Goal: Task Accomplishment & Management: Use online tool/utility

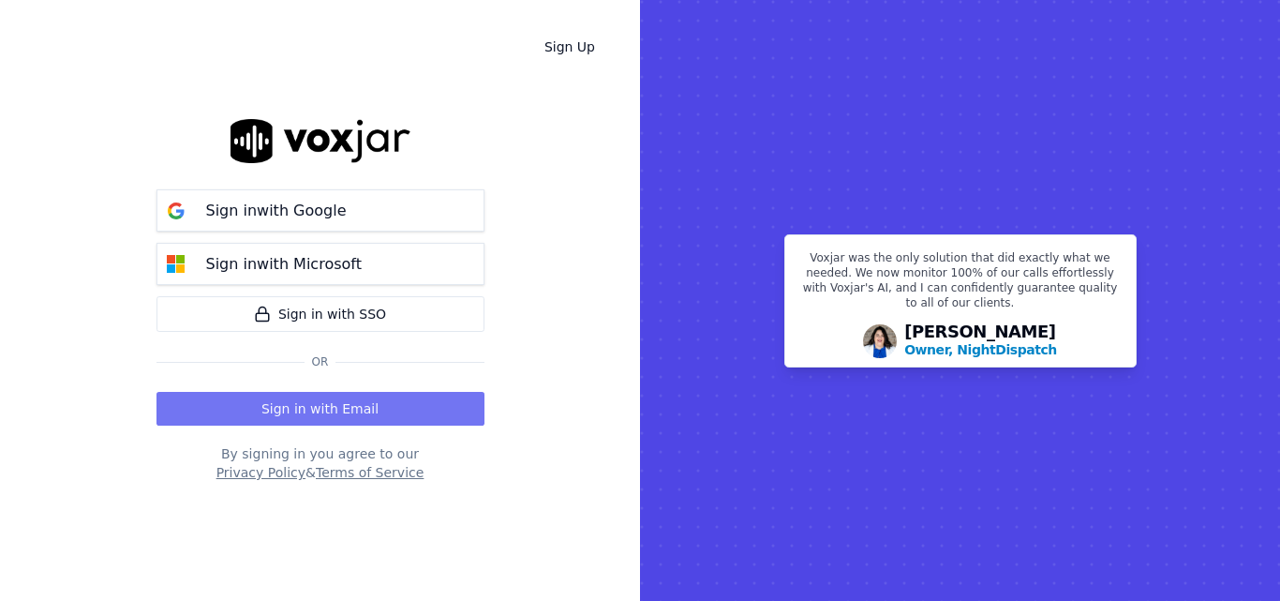
click at [344, 402] on button "Sign in with Email" at bounding box center [320, 409] width 328 height 34
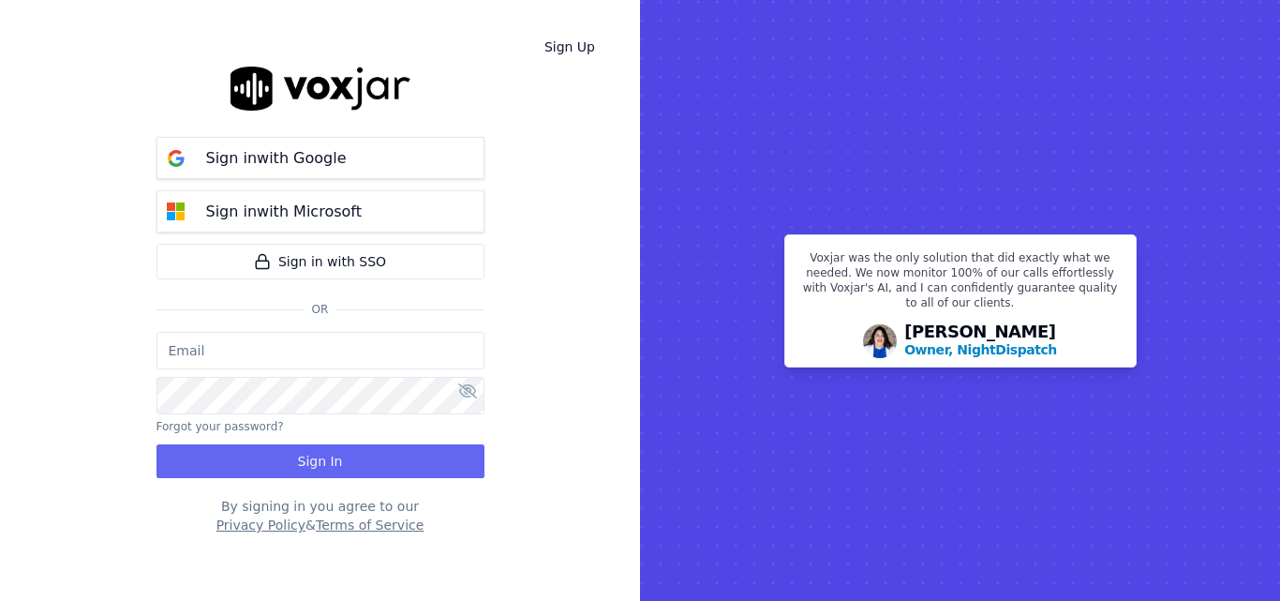
type input "sheila.decastro-new.baq@nwfg.net"
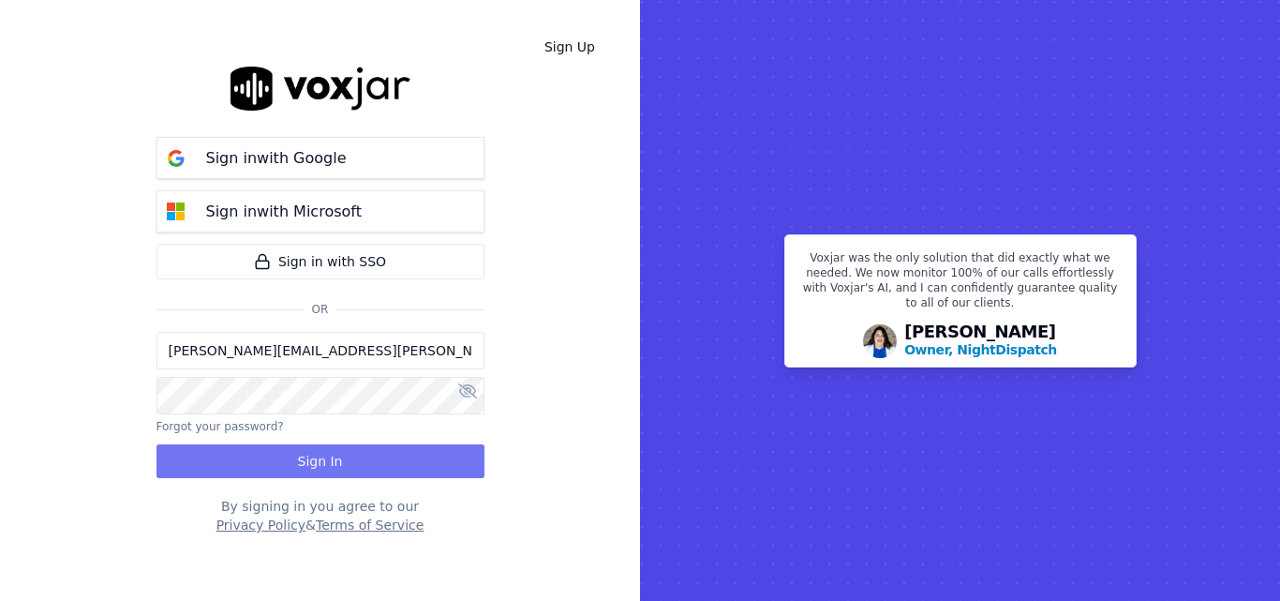
click at [353, 454] on button "Sign In" at bounding box center [320, 461] width 328 height 34
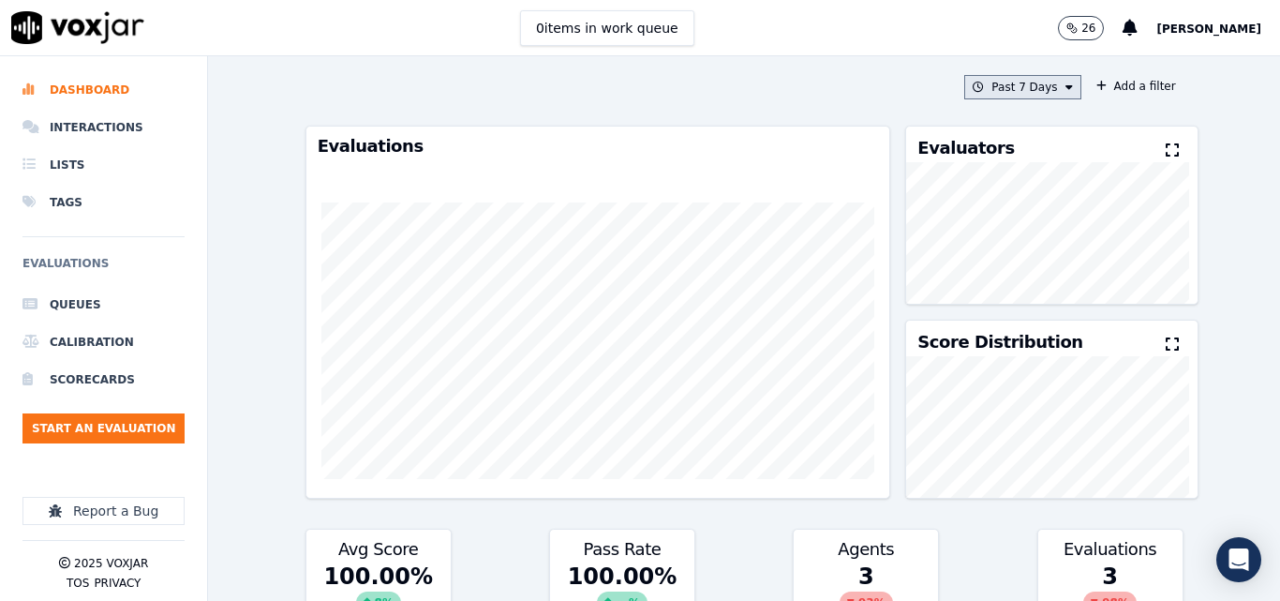
click at [1028, 84] on button "Past 7 Days" at bounding box center [1022, 87] width 116 height 24
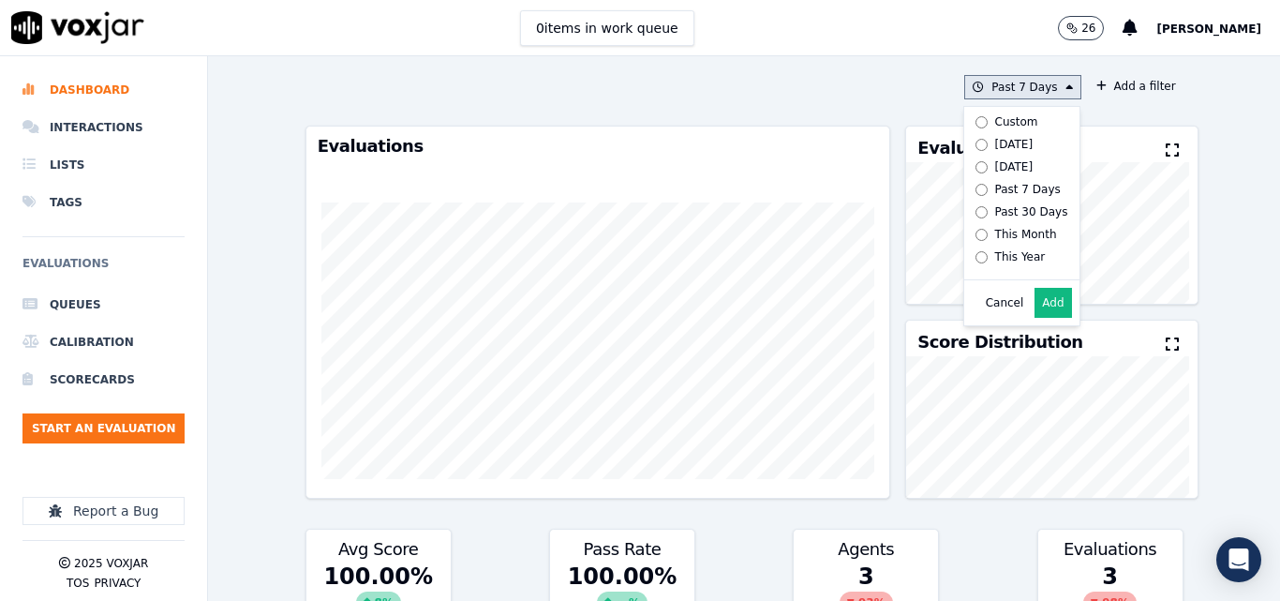
click at [1042, 313] on button "Add" at bounding box center [1053, 303] width 37 height 30
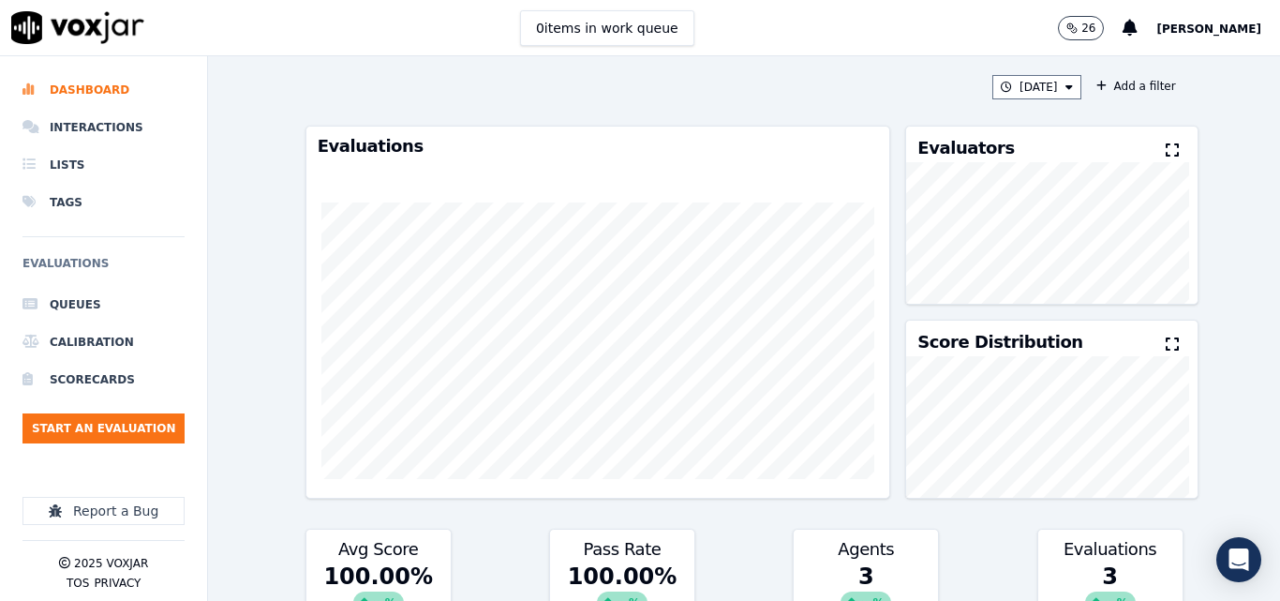
click at [1166, 151] on icon at bounding box center [1172, 149] width 13 height 15
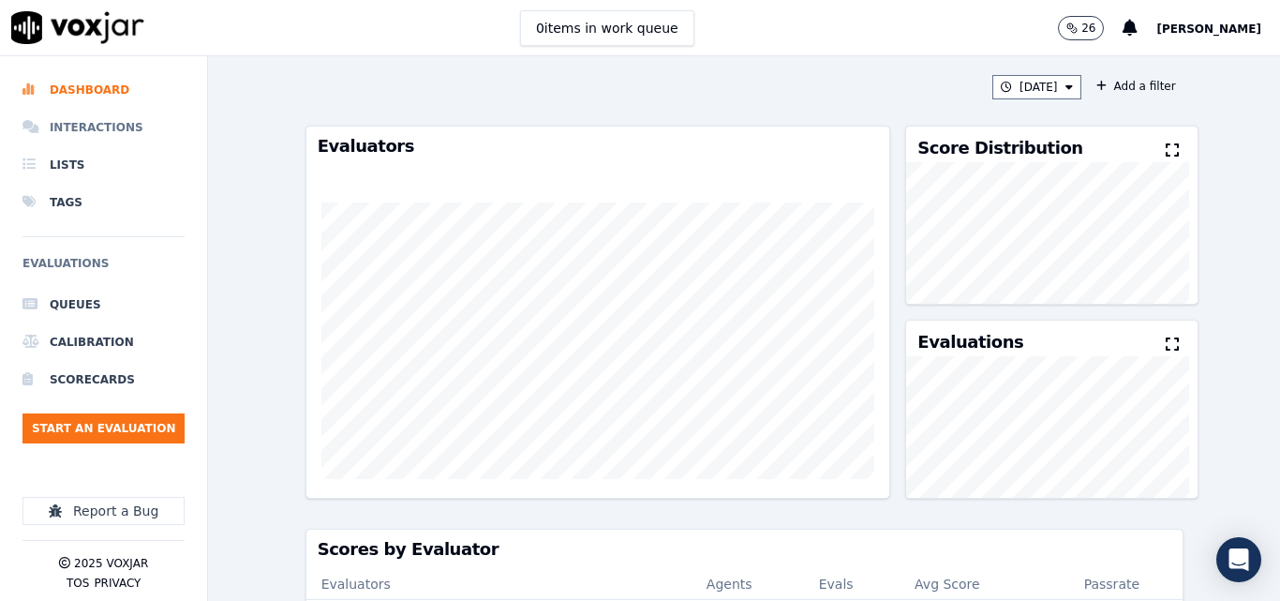
click at [80, 126] on li "Interactions" at bounding box center [103, 127] width 162 height 37
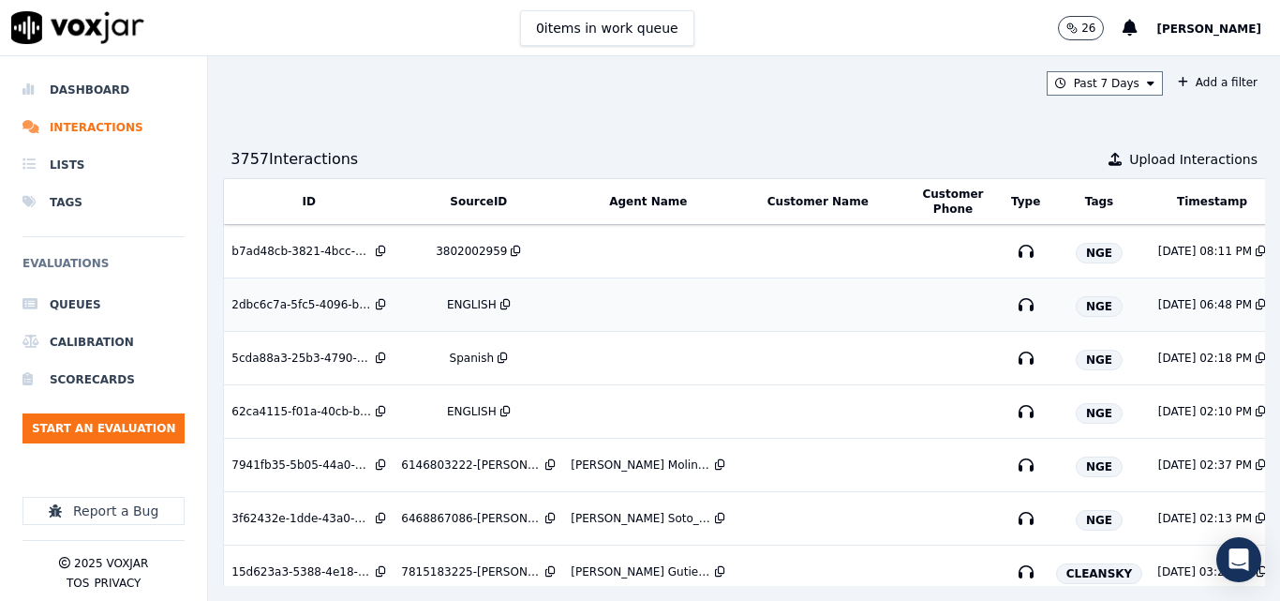
click at [474, 308] on div "ENGLISH" at bounding box center [472, 304] width 50 height 15
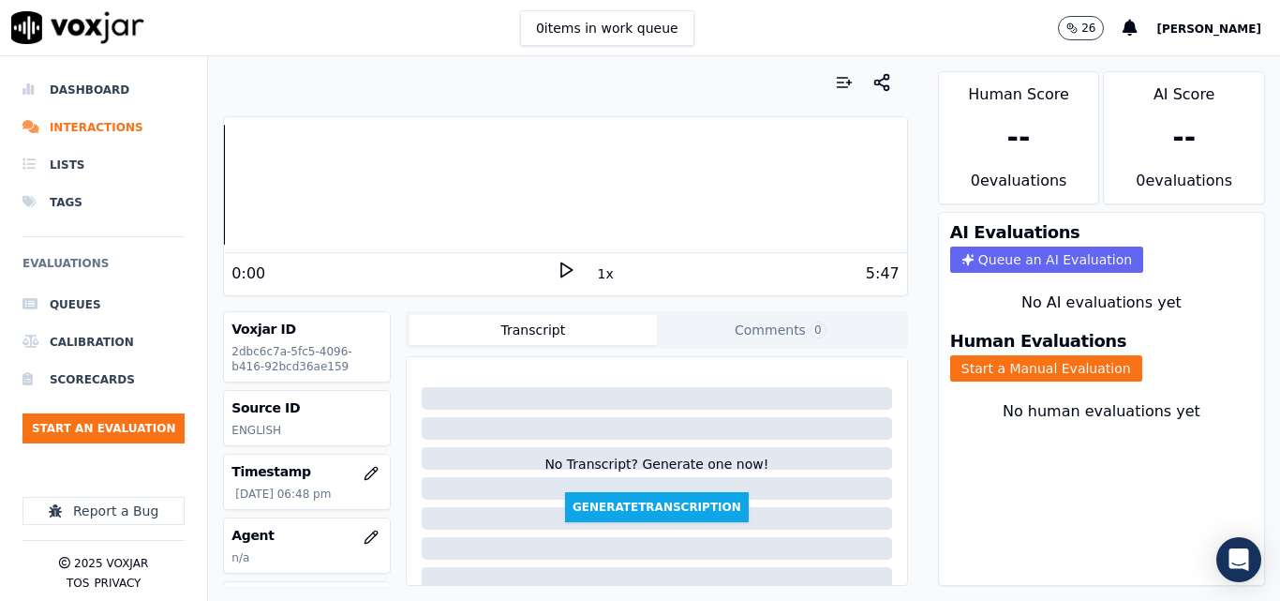
click at [794, 43] on div "0 items in work queue 26 Sheila De Castro" at bounding box center [640, 28] width 1280 height 56
